Goal: Task Accomplishment & Management: Manage account settings

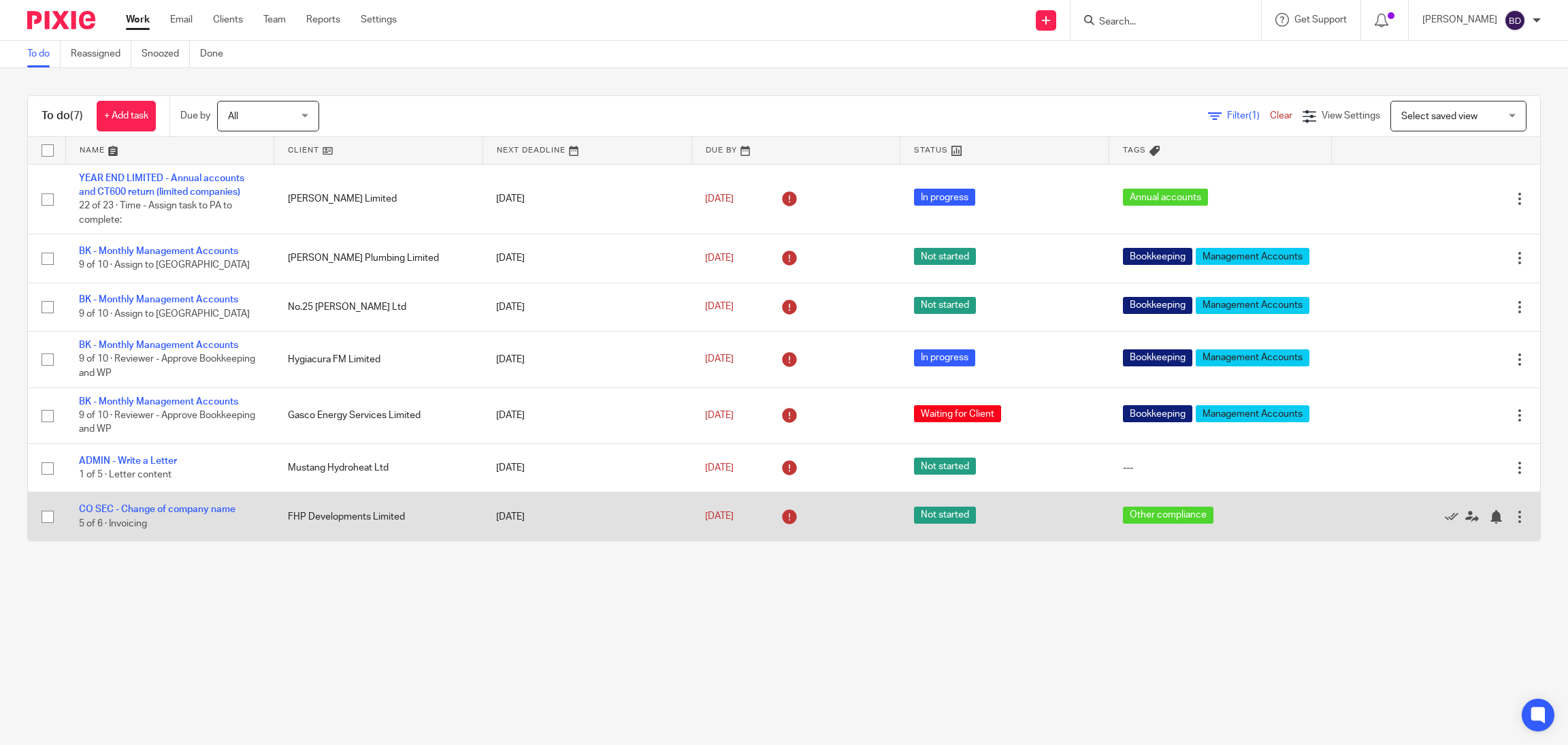
click at [131, 328] on span "5 of 6 · Invoicing" at bounding box center [113, 524] width 68 height 10
click at [116, 328] on td "CO SEC - Change of company name 5 of 6 · Invoicing" at bounding box center [169, 516] width 209 height 49
click at [138, 328] on link "CO SEC - Change of company name" at bounding box center [157, 510] width 157 height 10
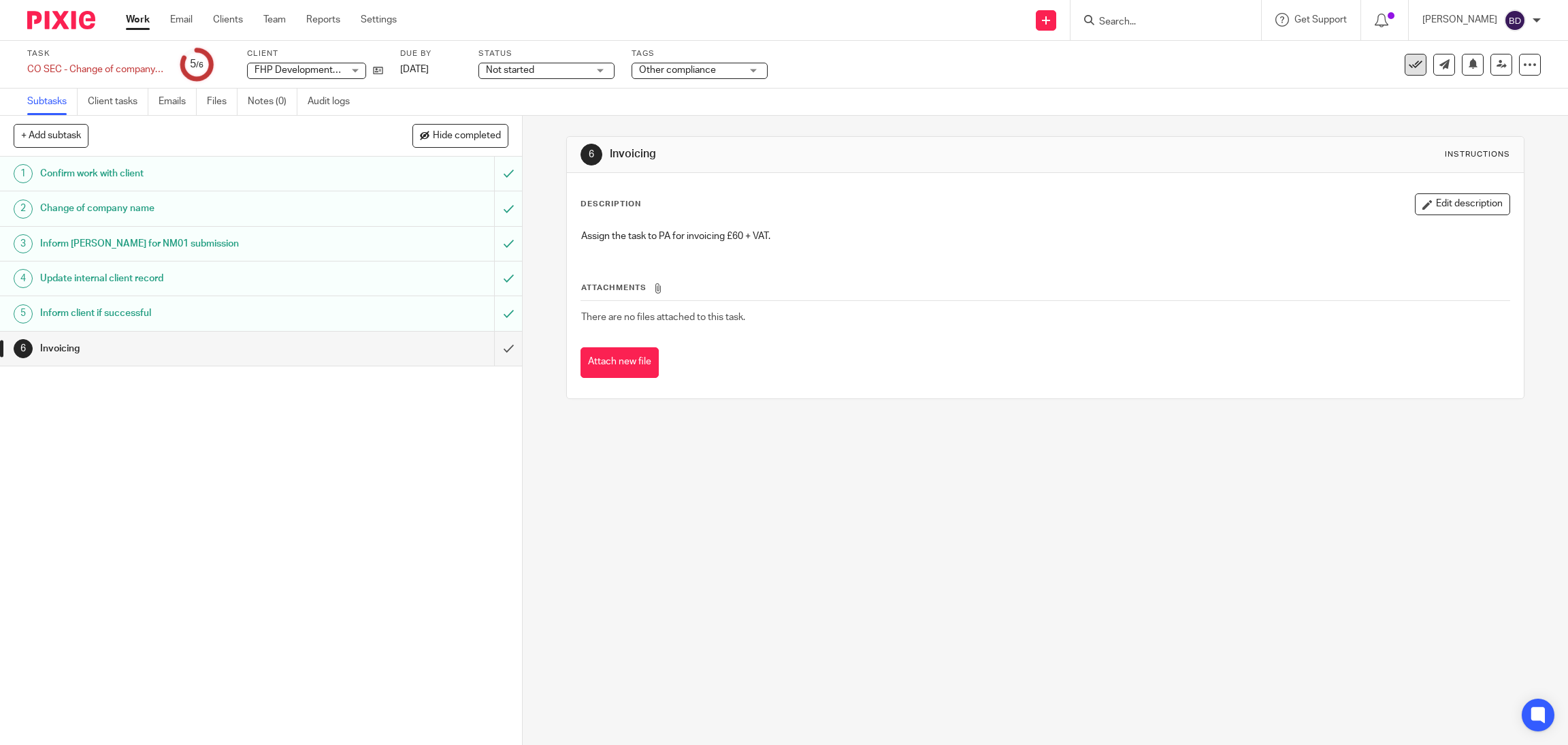
click at [1409, 60] on icon at bounding box center [1415, 64] width 14 height 14
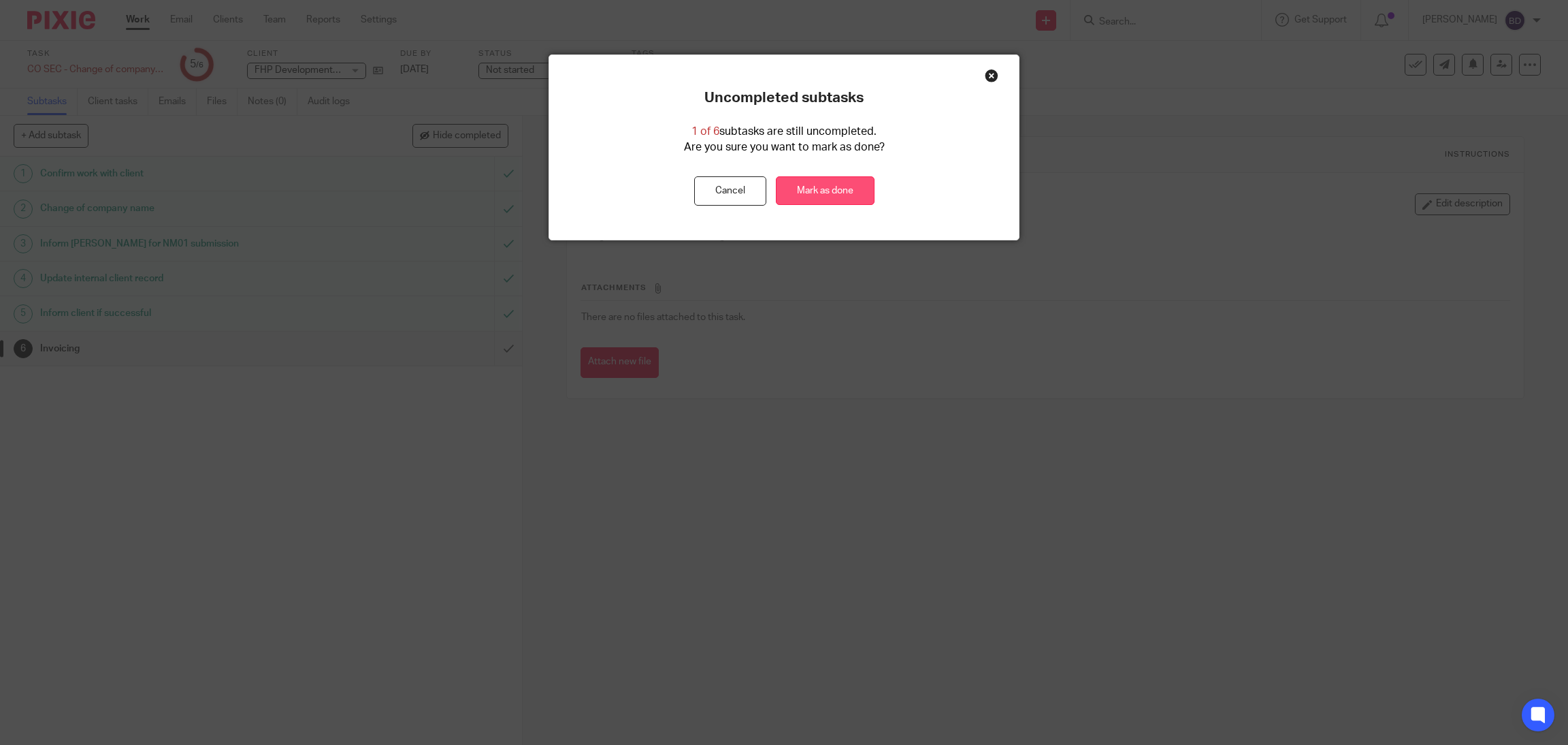
click at [837, 188] on link "Mark as done" at bounding box center [825, 191] width 99 height 29
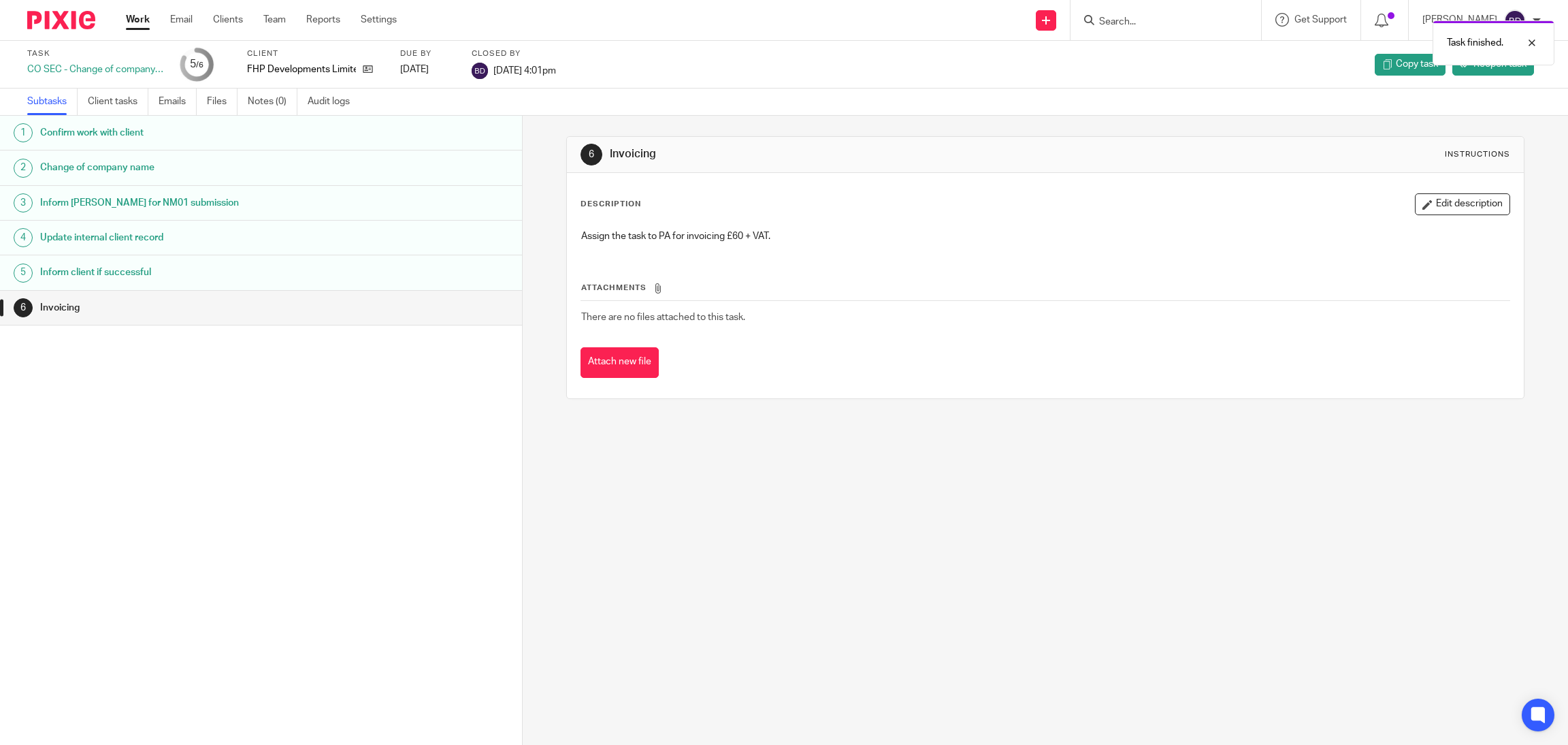
click at [145, 14] on link "Work" at bounding box center [137, 19] width 24 height 14
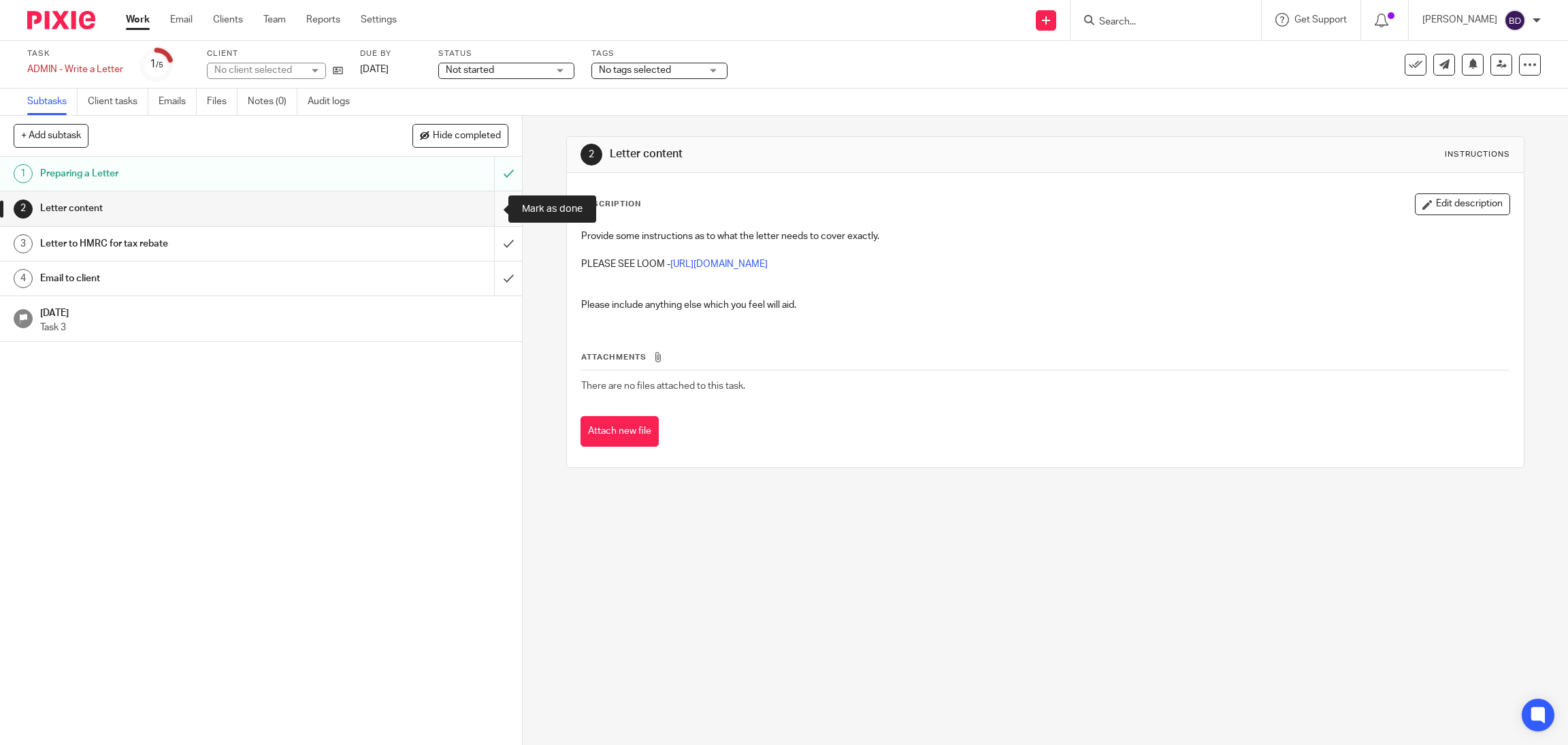
click at [487, 217] on input "submit" at bounding box center [261, 208] width 522 height 34
click at [492, 249] on input "submit" at bounding box center [261, 243] width 522 height 34
click at [490, 277] on input "submit" at bounding box center [261, 278] width 522 height 34
click at [517, 91] on div "Subtasks Client tasks Emails Files Notes (0) Audit logs" at bounding box center [784, 102] width 1568 height 27
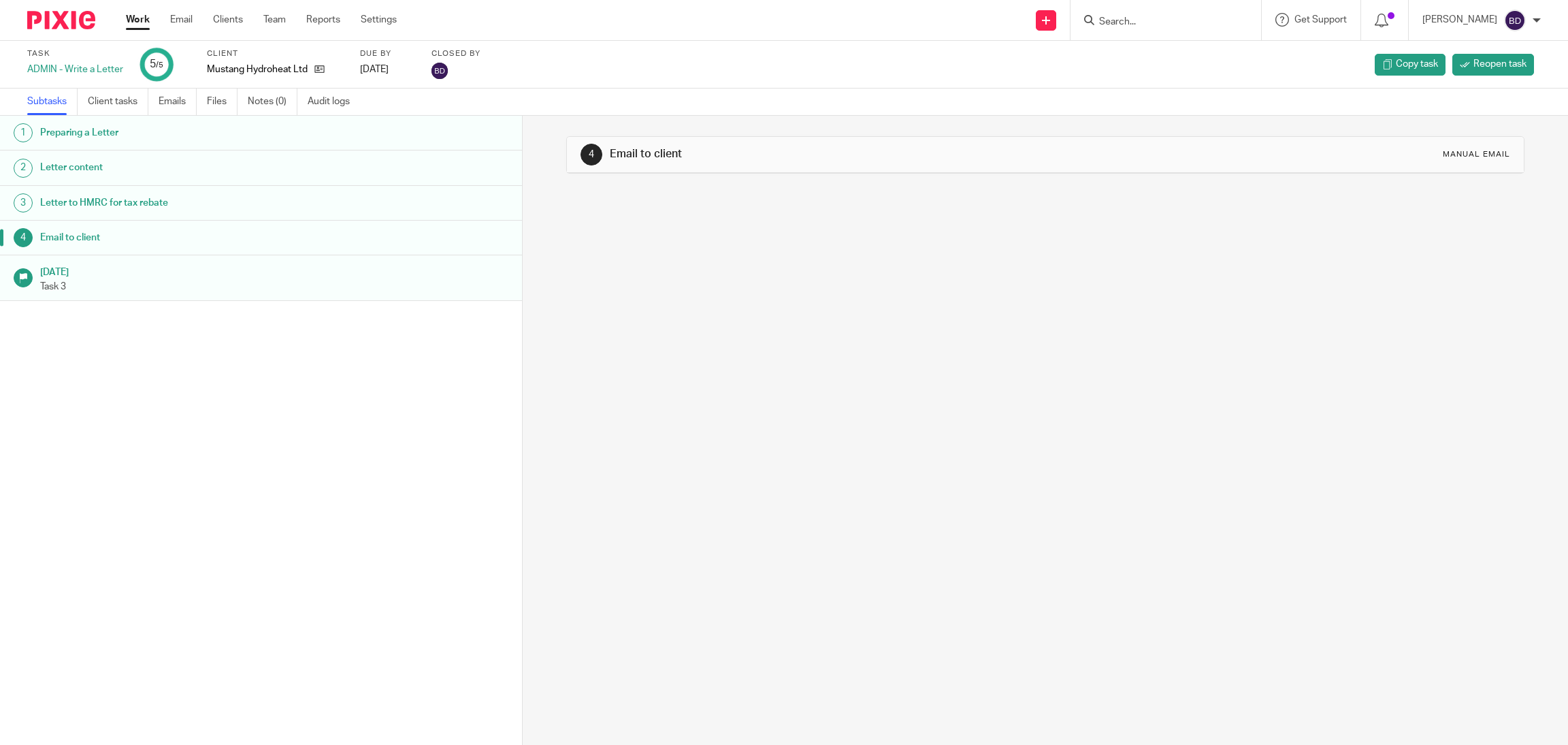
click at [68, 238] on h1 "Email to client" at bounding box center [196, 238] width 312 height 21
click at [140, 29] on div "Work Email Clients Team Reports Settings Work Email Clients Team Reports Settin…" at bounding box center [265, 20] width 305 height 41
click at [137, 25] on link "Work" at bounding box center [137, 19] width 24 height 14
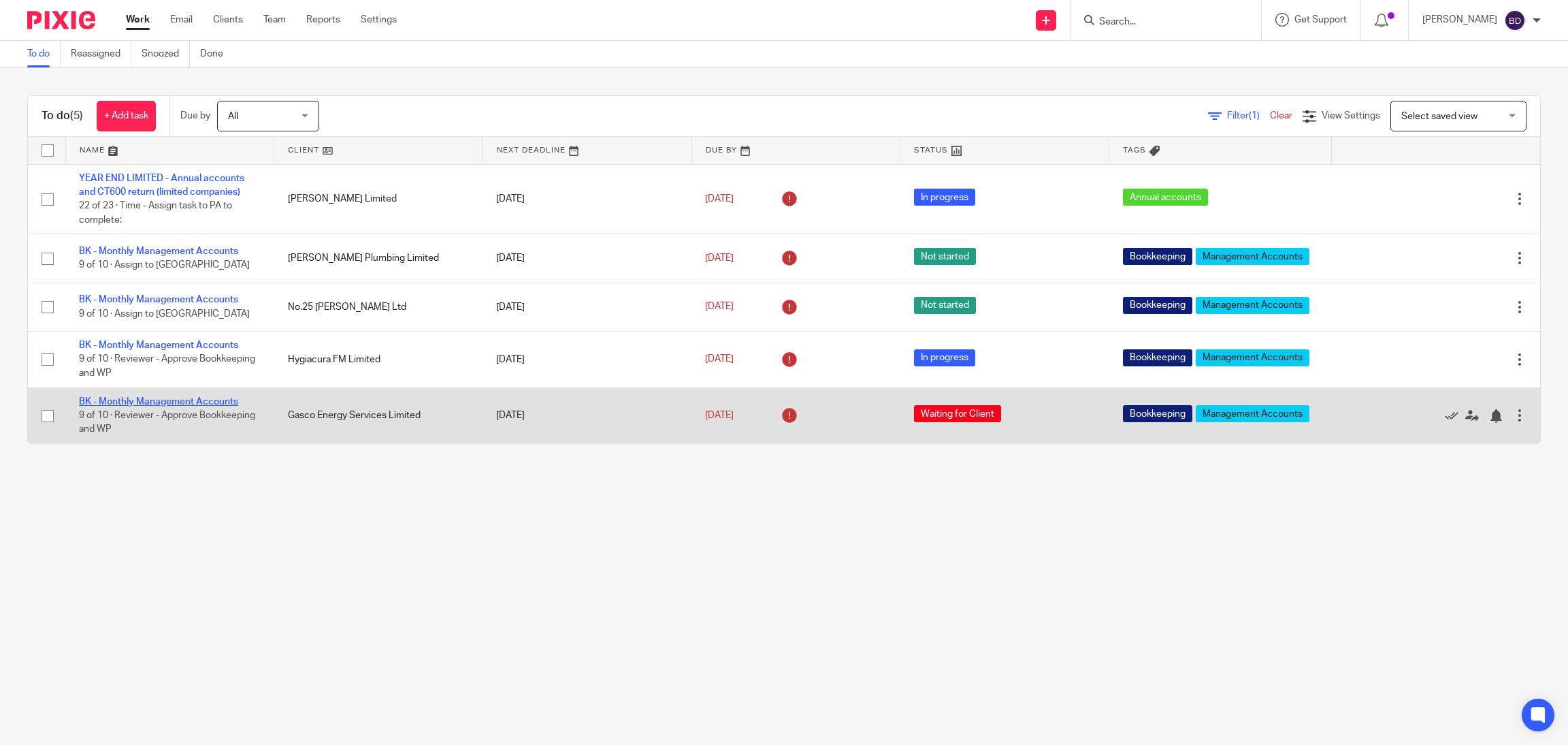
click at [164, 406] on link "BK - Monthly Management Accounts" at bounding box center [158, 402] width 159 height 10
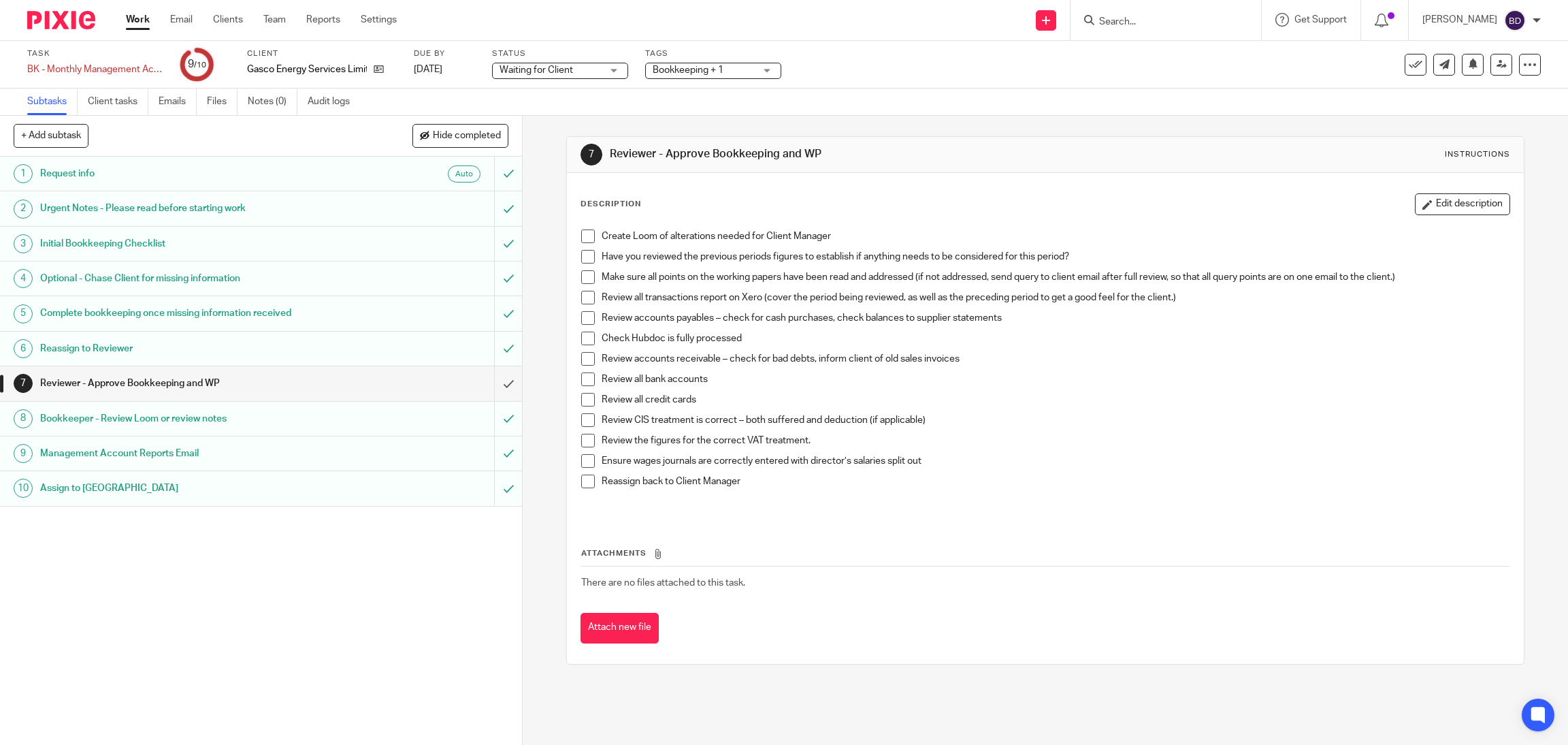
click at [256, 480] on h1 "Assign to PA" at bounding box center [188, 488] width 294 height 21
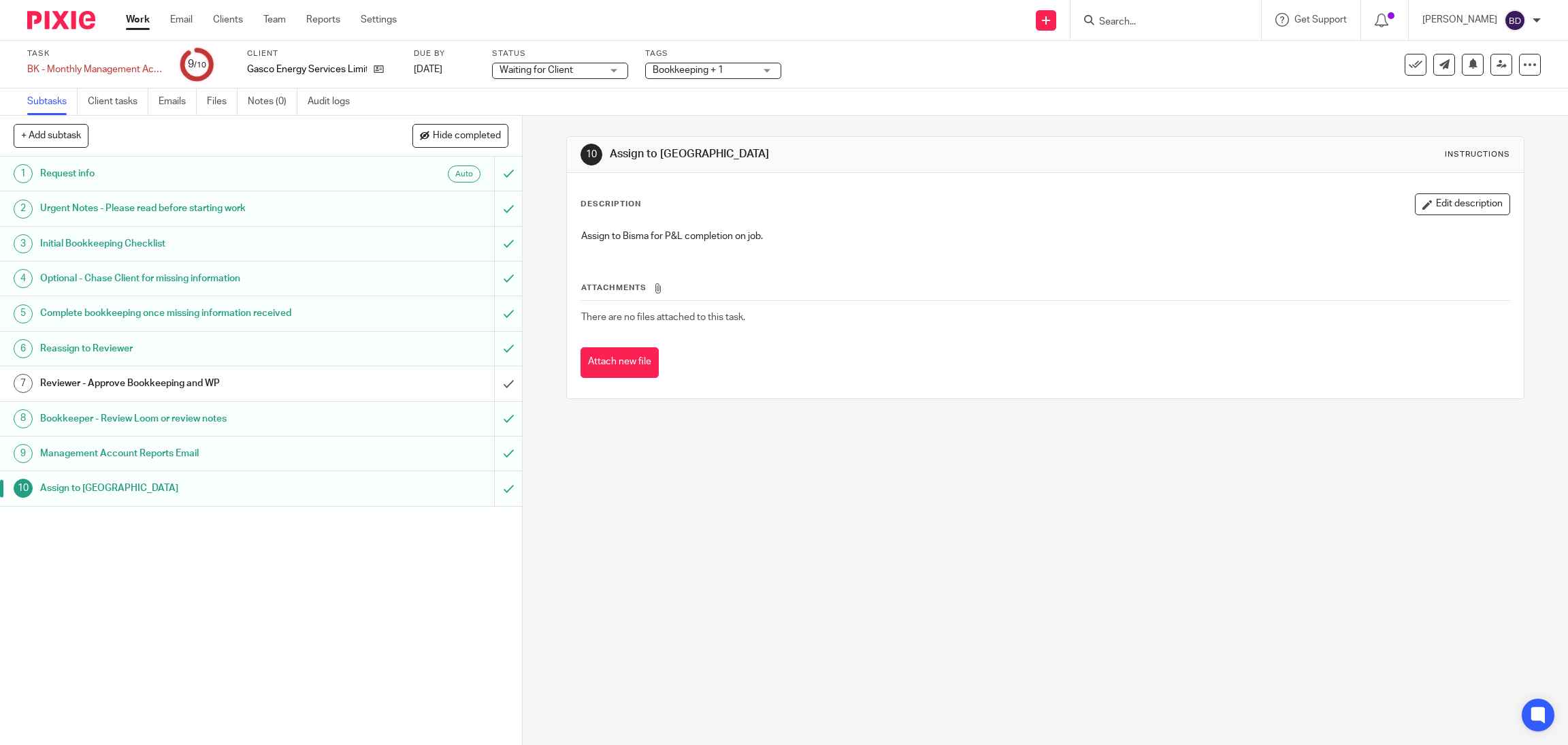
click at [137, 165] on h1 "Request info" at bounding box center [188, 174] width 294 height 21
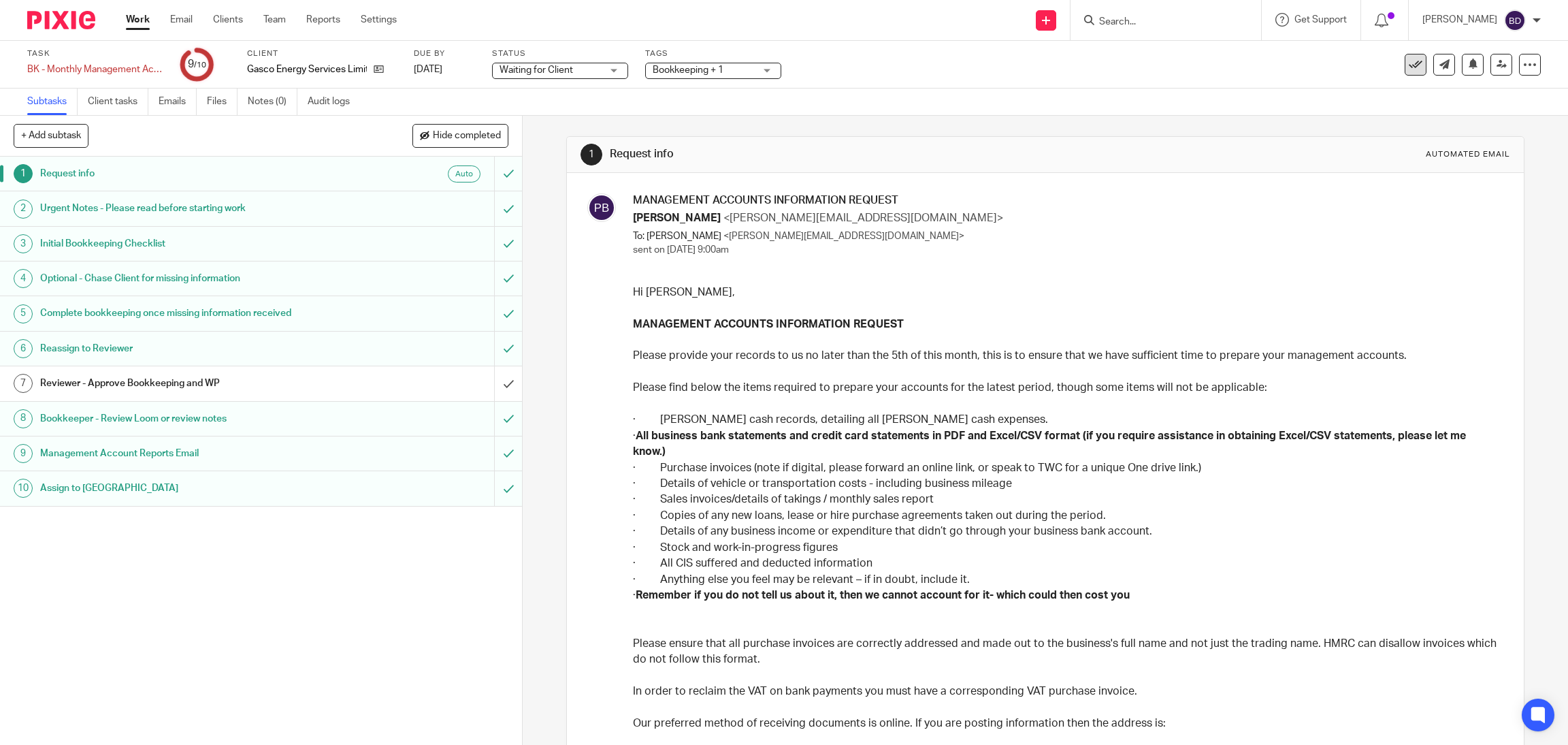
click at [1409, 66] on icon at bounding box center [1415, 64] width 14 height 14
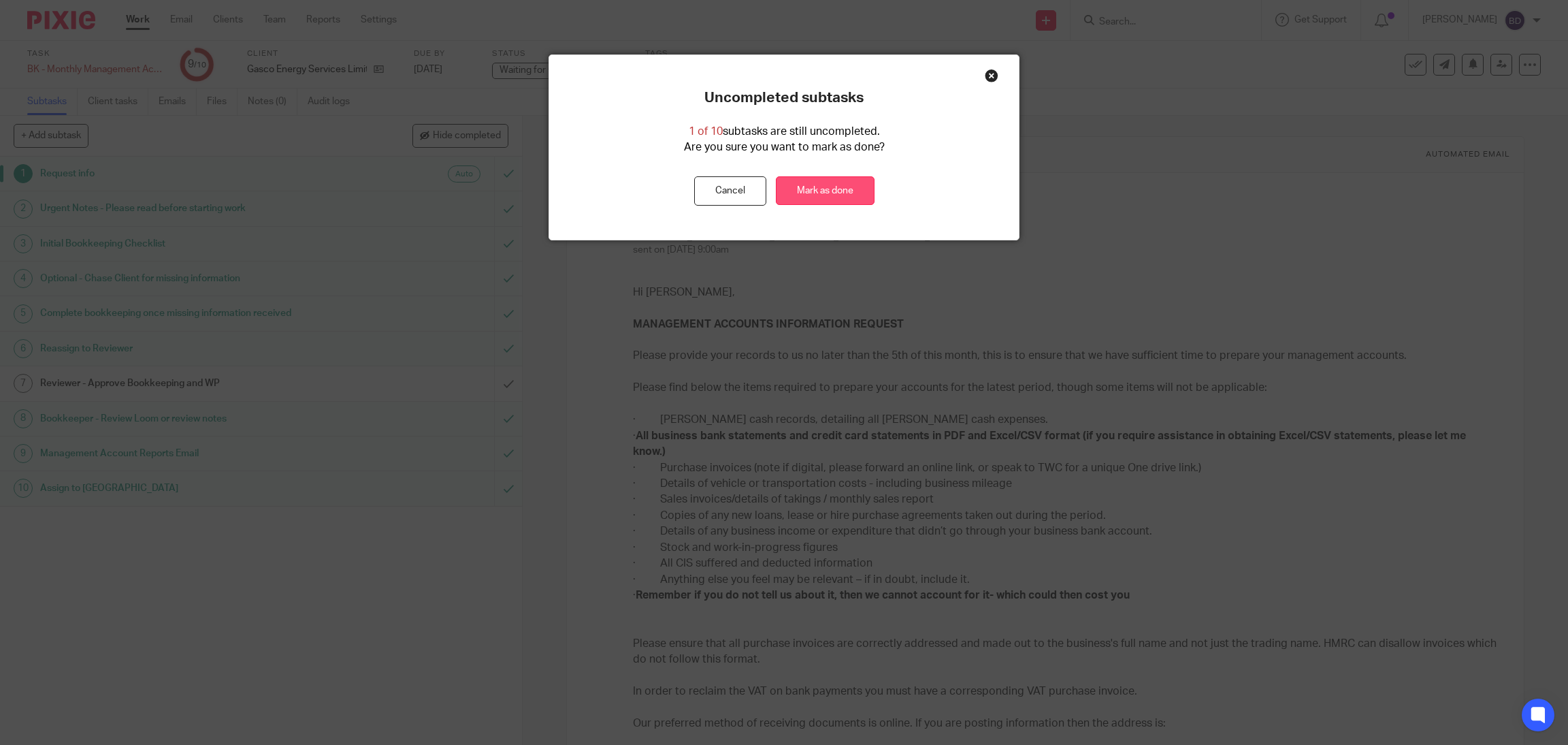
click at [831, 183] on link "Mark as done" at bounding box center [825, 191] width 99 height 29
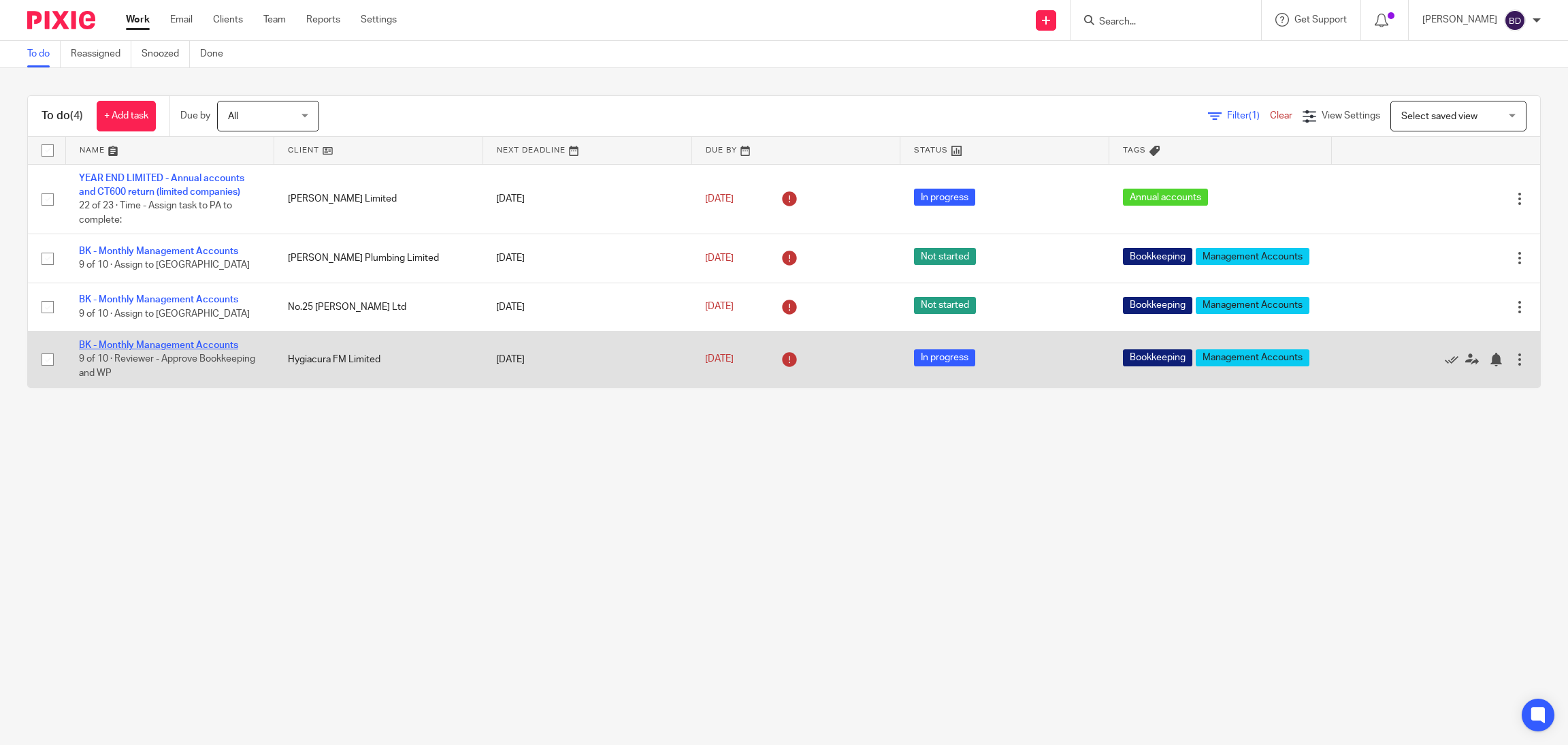
click at [134, 344] on link "BK - Monthly Management Accounts" at bounding box center [158, 345] width 159 height 10
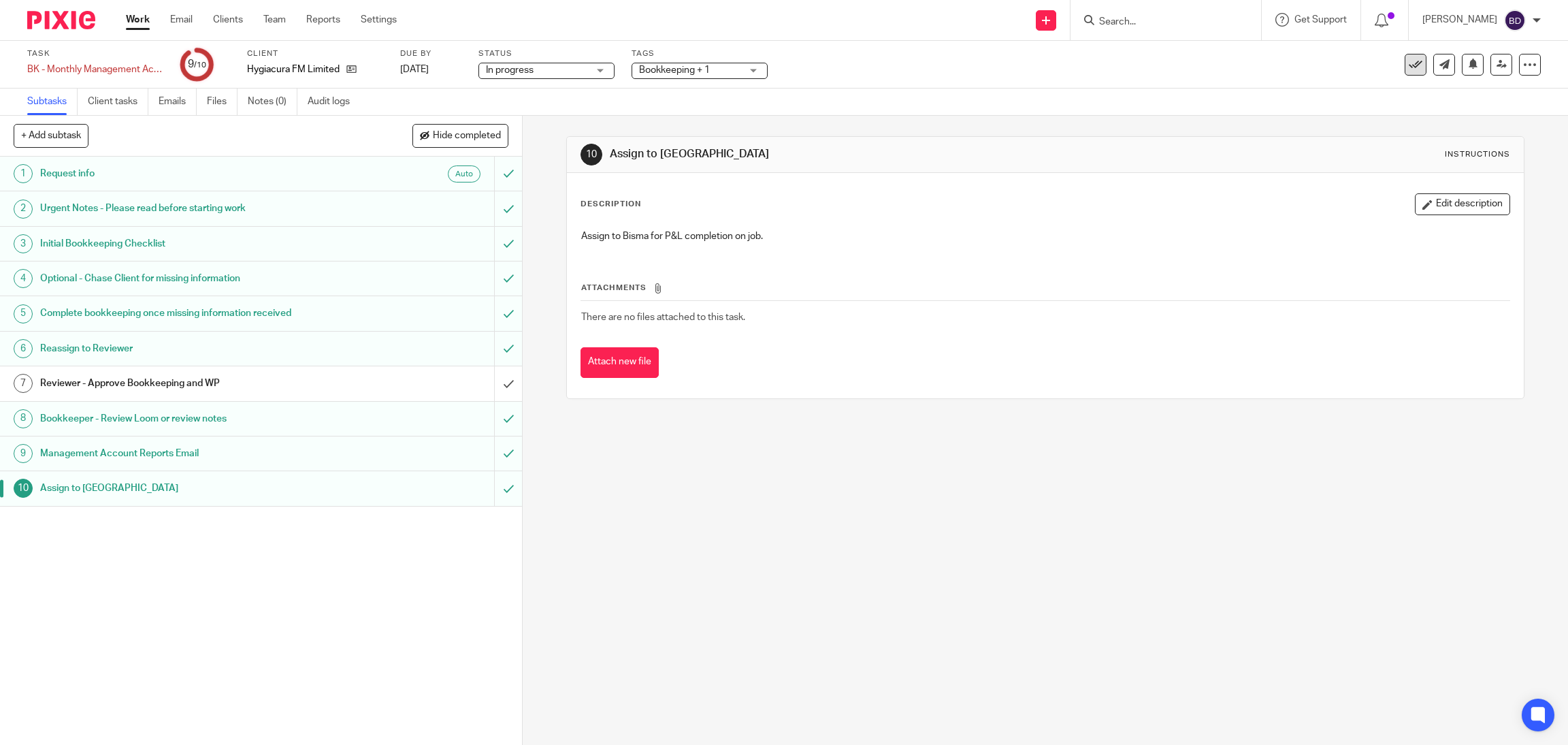
click at [1405, 54] on button at bounding box center [1415, 64] width 21 height 21
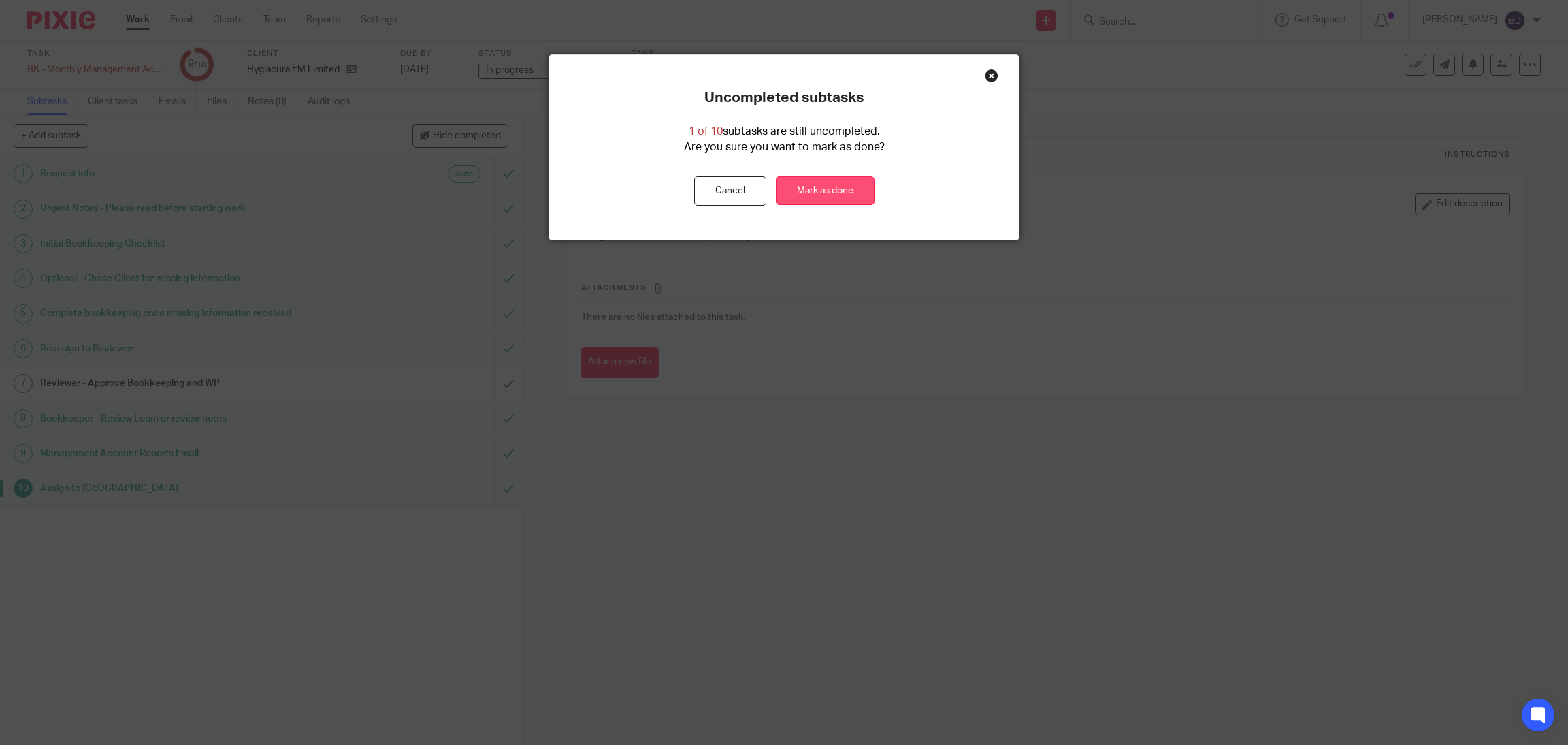
click at [824, 182] on link "Mark as done" at bounding box center [825, 191] width 99 height 29
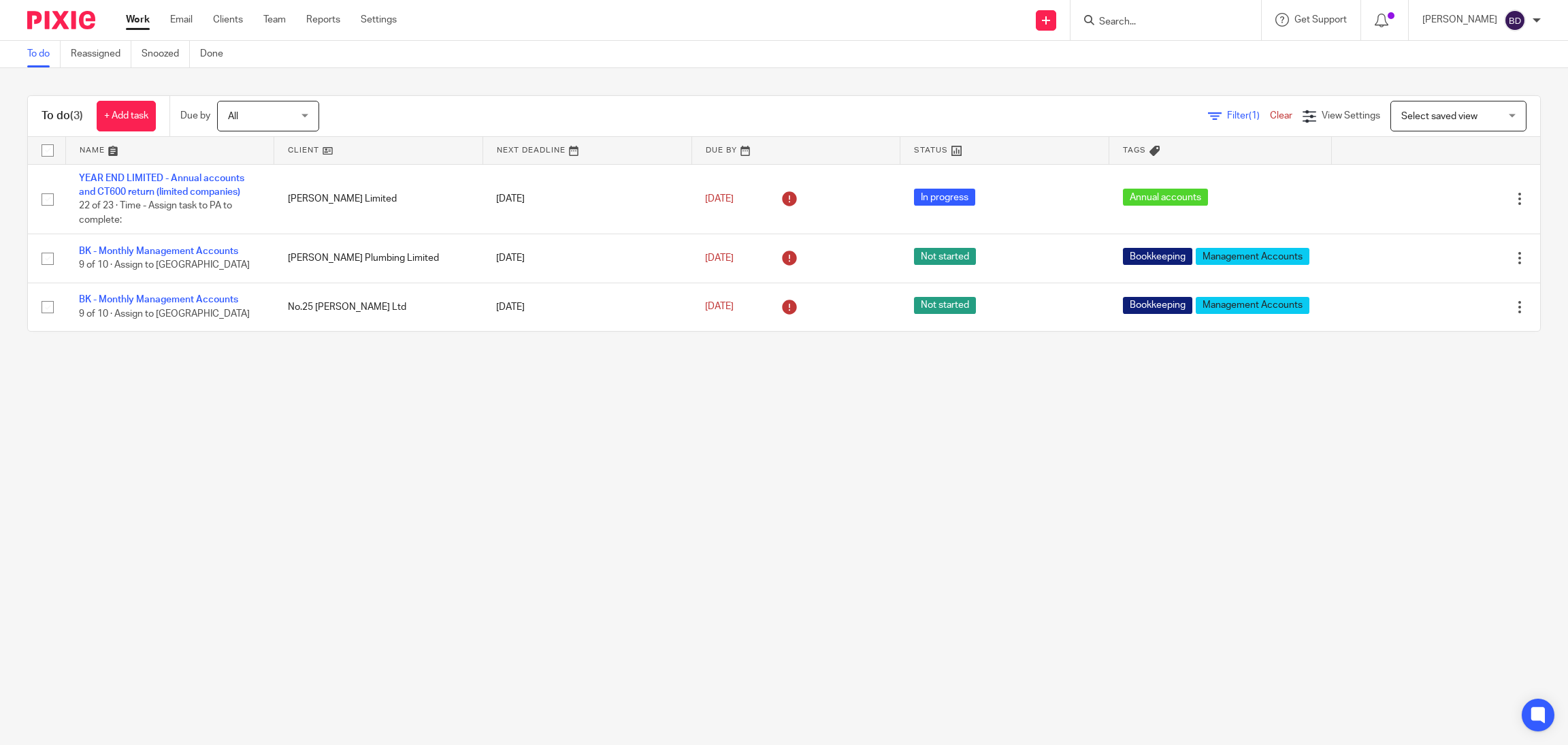
click at [173, 301] on link "BK - Monthly Management Accounts" at bounding box center [158, 300] width 159 height 10
